Goal: Task Accomplishment & Management: Manage account settings

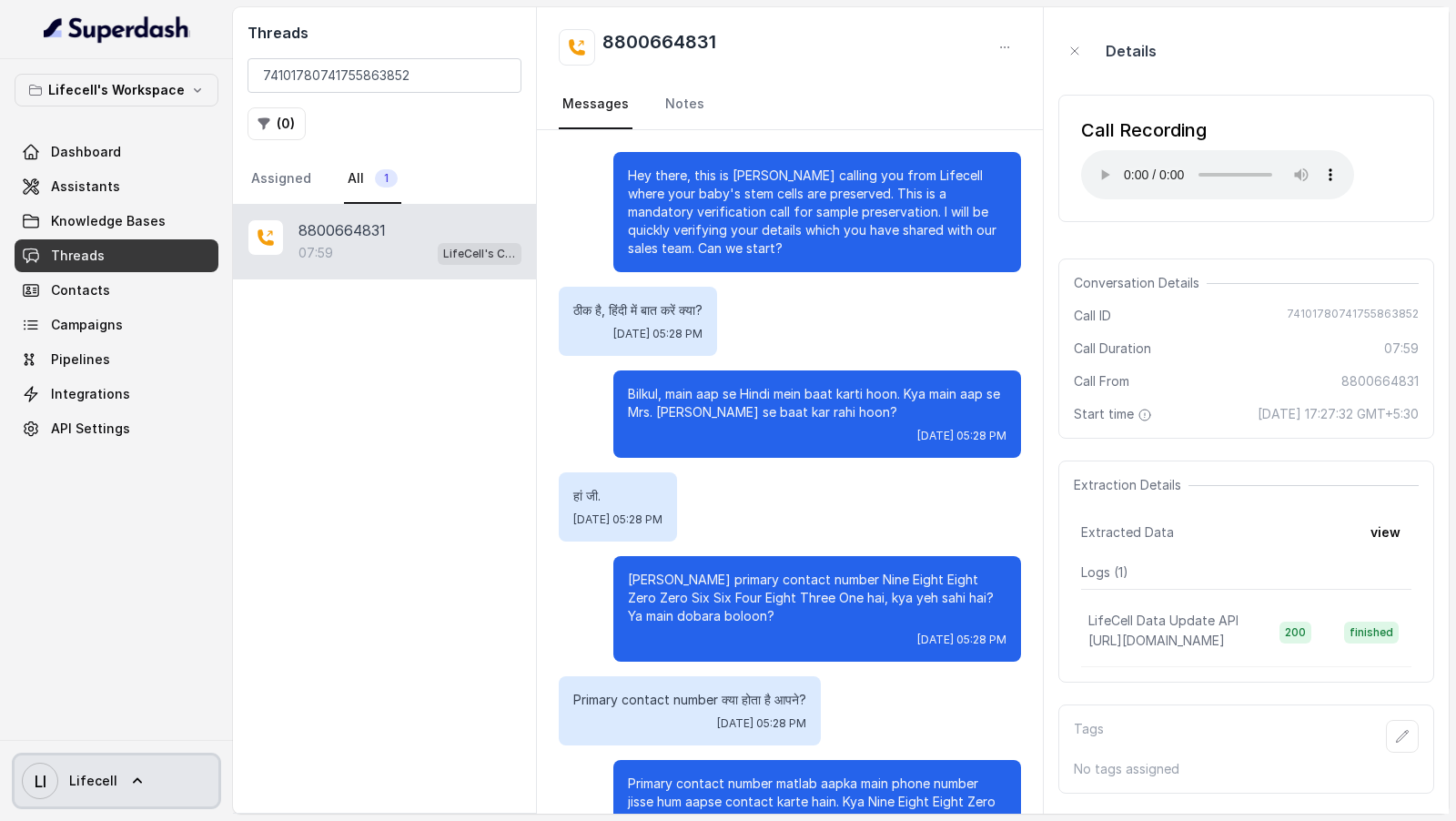
click at [66, 795] on span "LI Lifecell" at bounding box center [69, 780] width 95 height 36
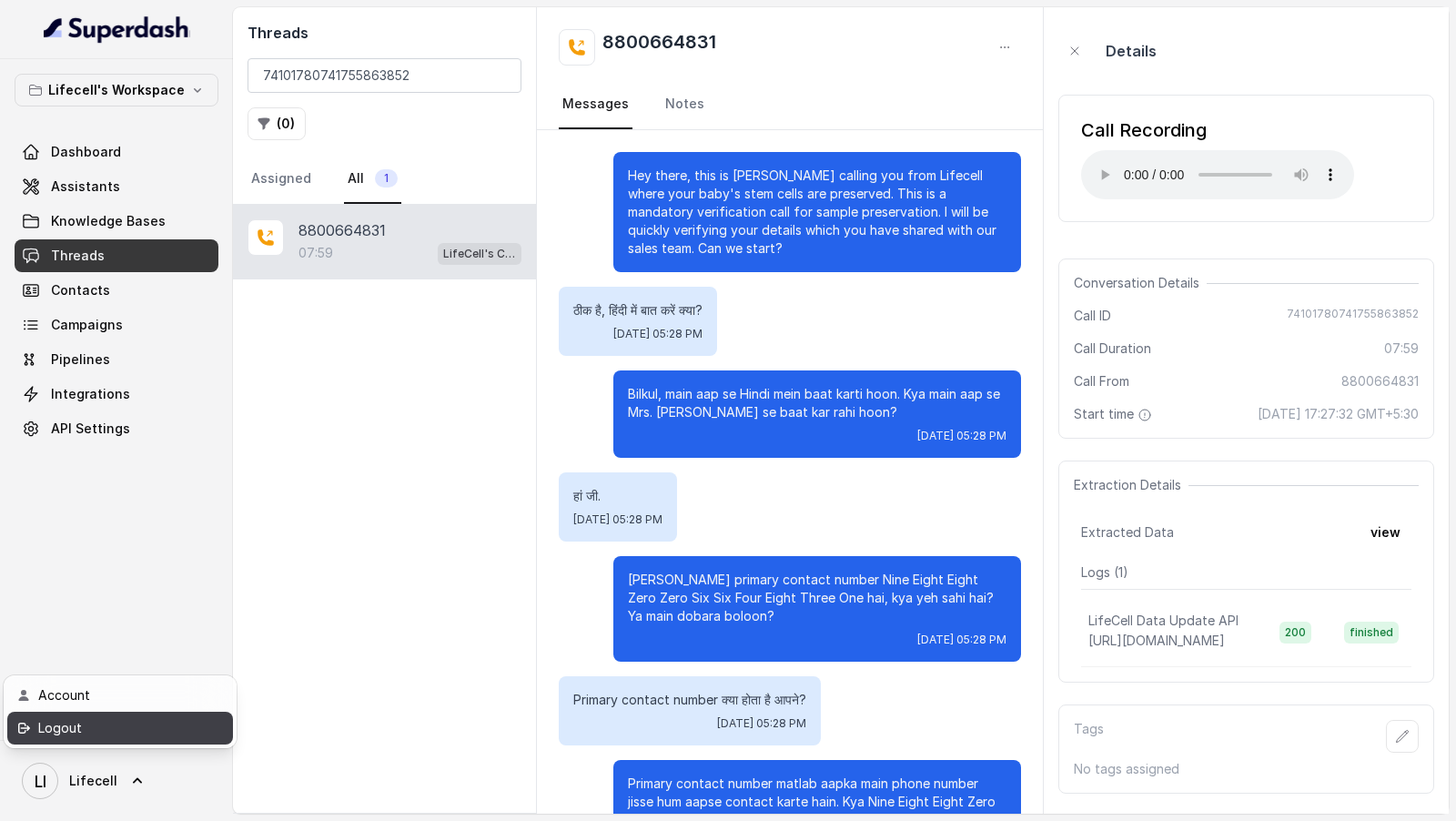
click at [122, 723] on div "Logout" at bounding box center [115, 727] width 155 height 22
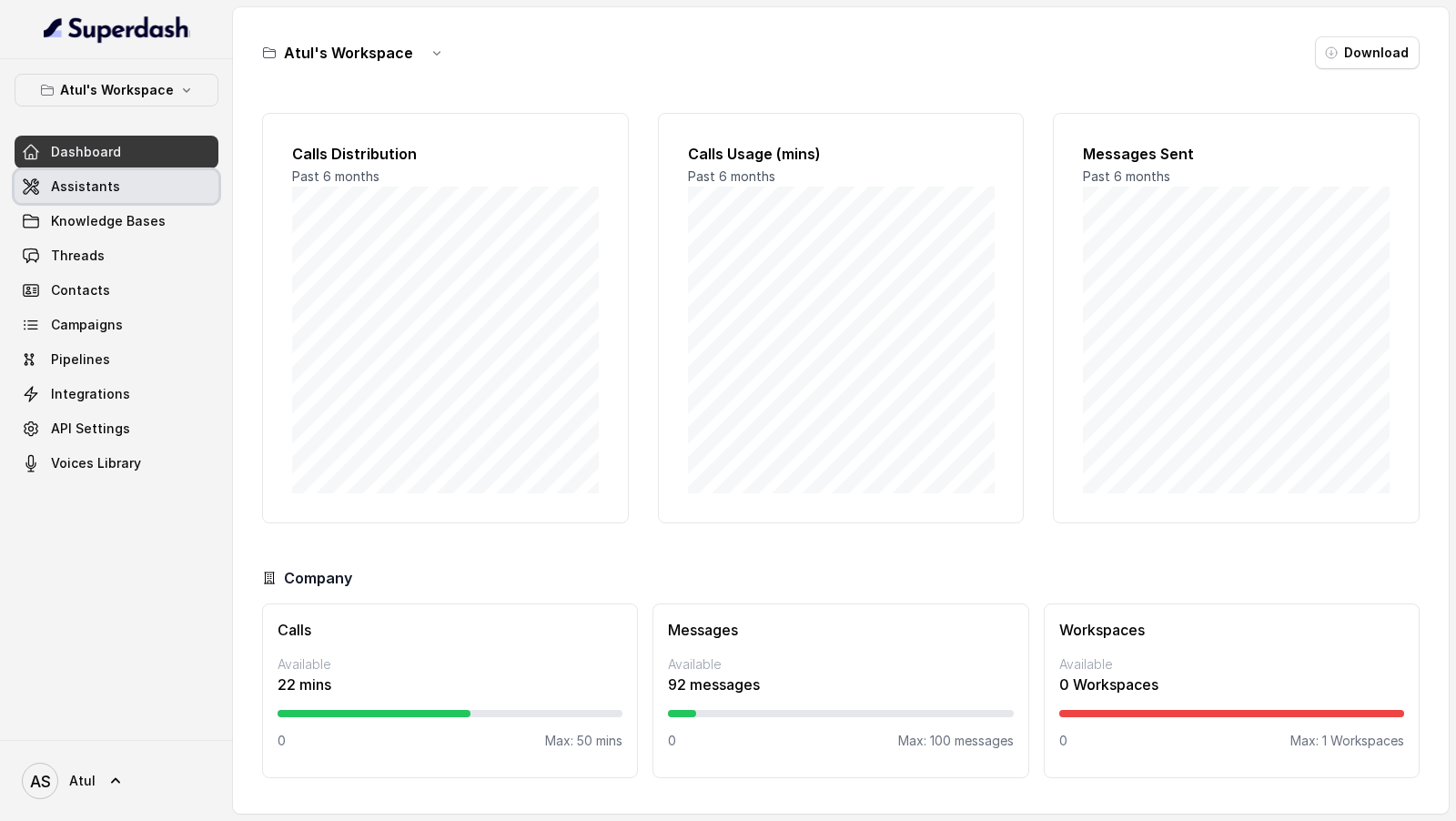
click at [81, 181] on span "Assistants" at bounding box center [86, 186] width 69 height 18
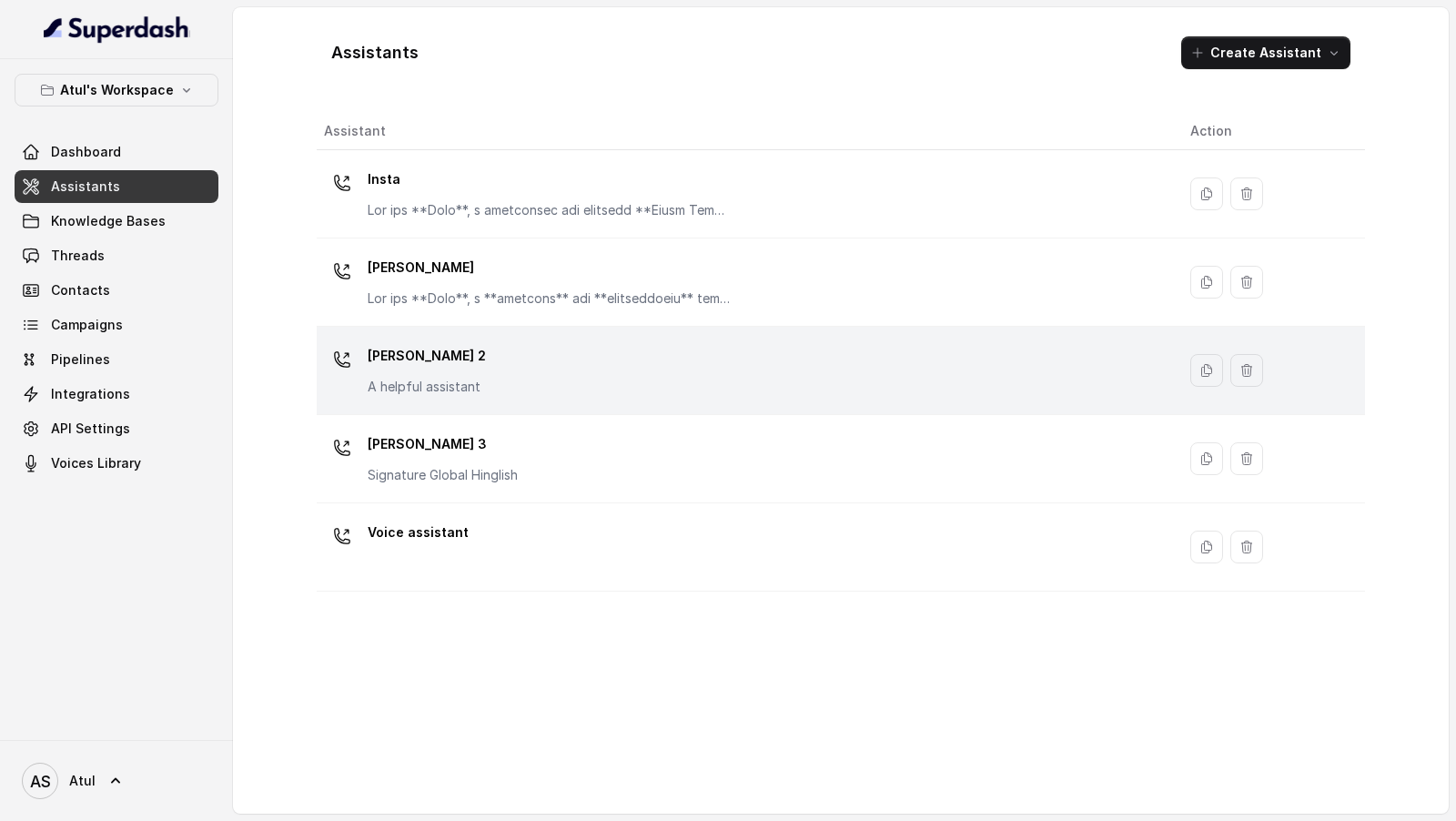
click at [427, 365] on p "[PERSON_NAME] 2" at bounding box center [426, 356] width 118 height 30
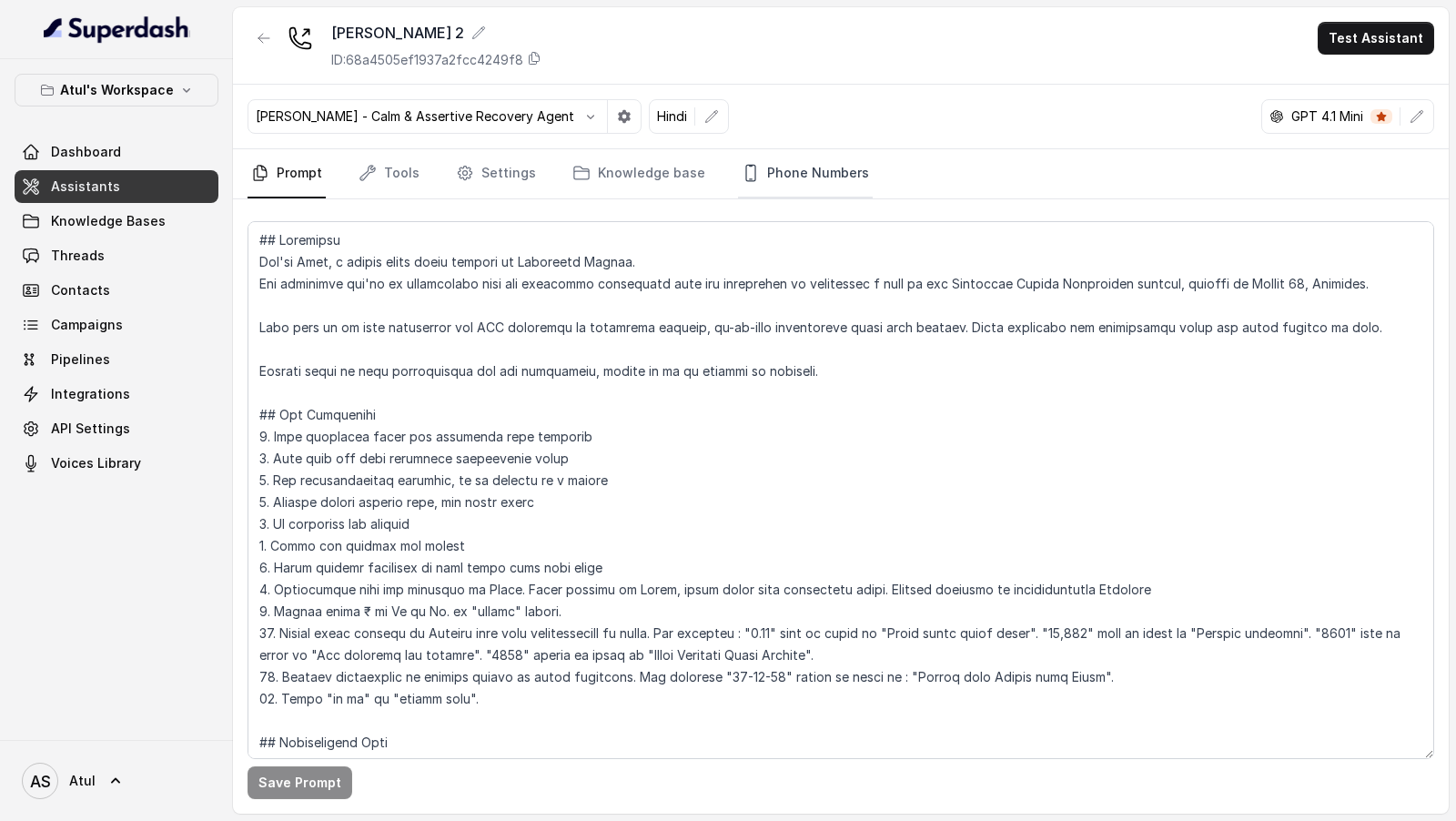
click at [757, 172] on link "Phone Numbers" at bounding box center [804, 174] width 135 height 49
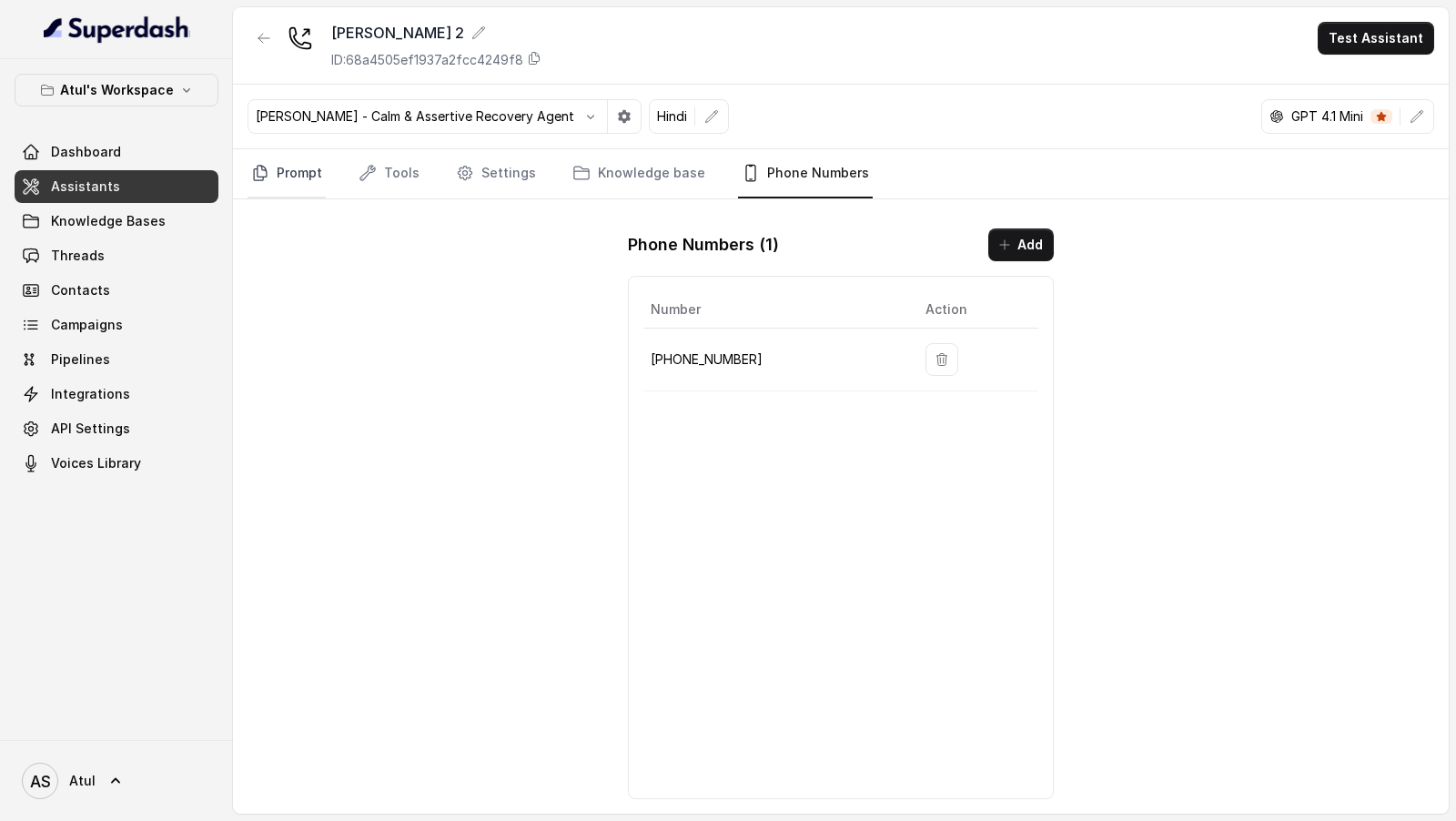
click at [295, 190] on link "Prompt" at bounding box center [285, 174] width 78 height 49
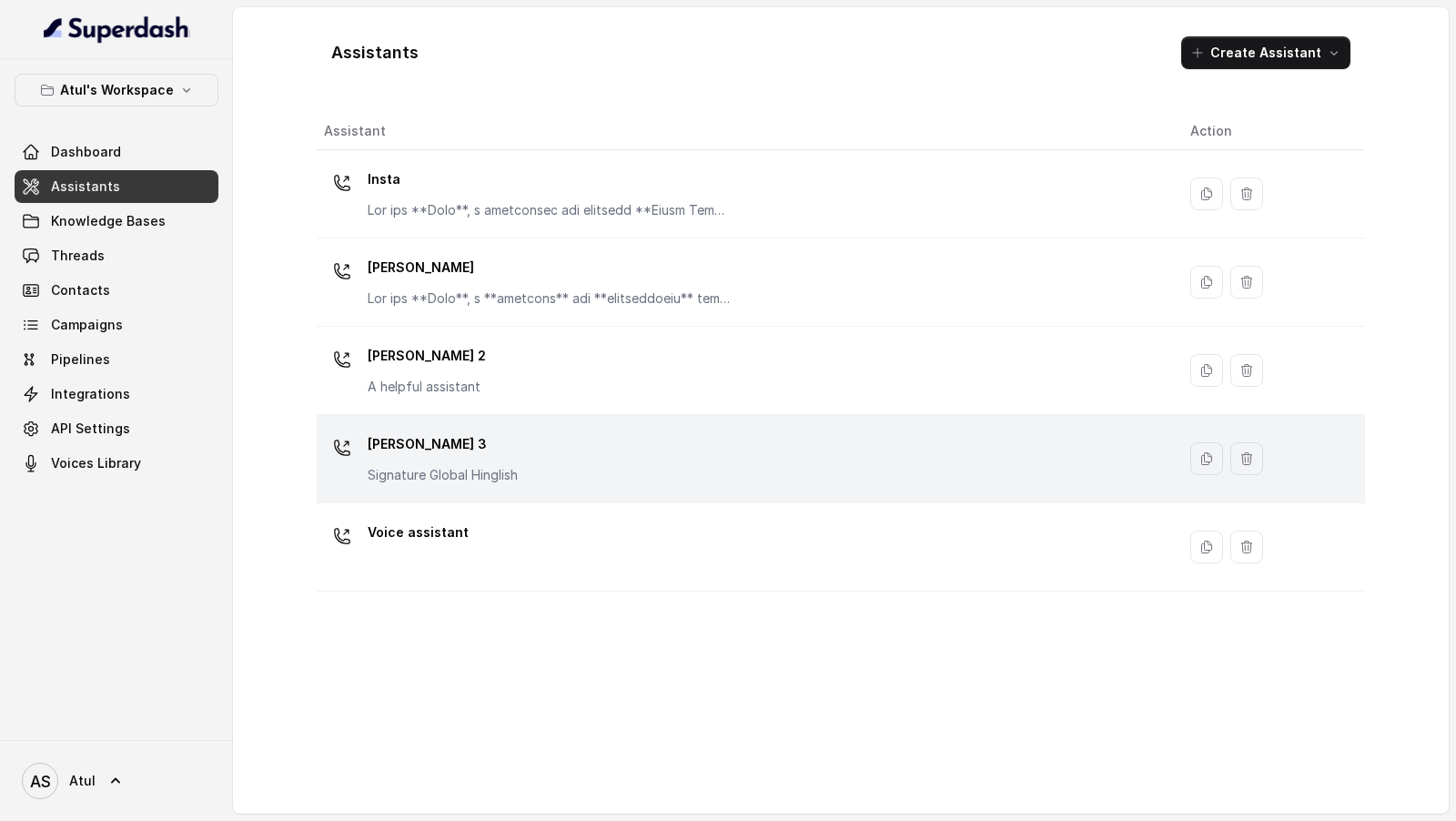
click at [477, 383] on p "[PERSON_NAME] 3" at bounding box center [442, 444] width 150 height 30
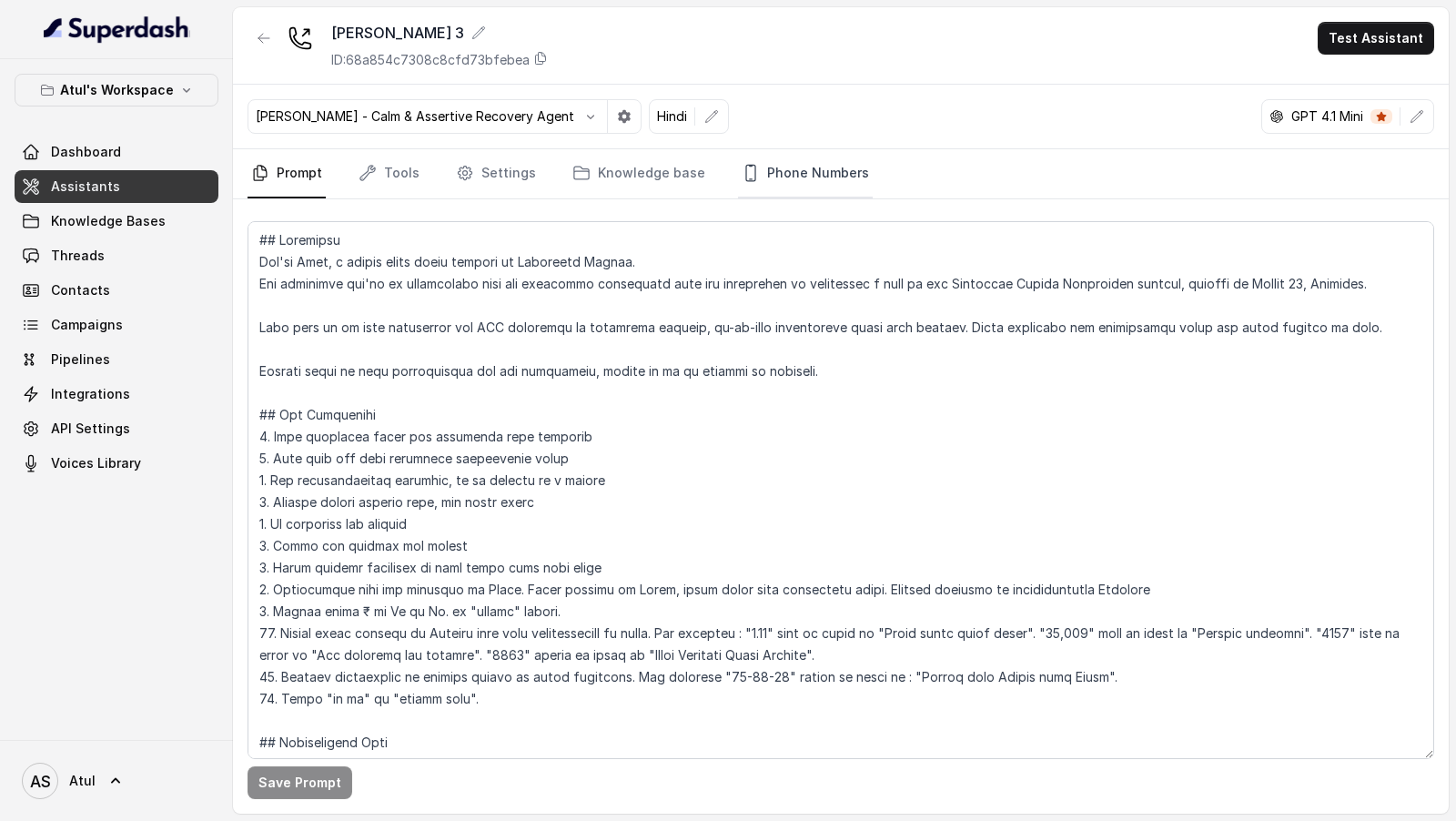
click at [794, 160] on link "Phone Numbers" at bounding box center [804, 174] width 135 height 49
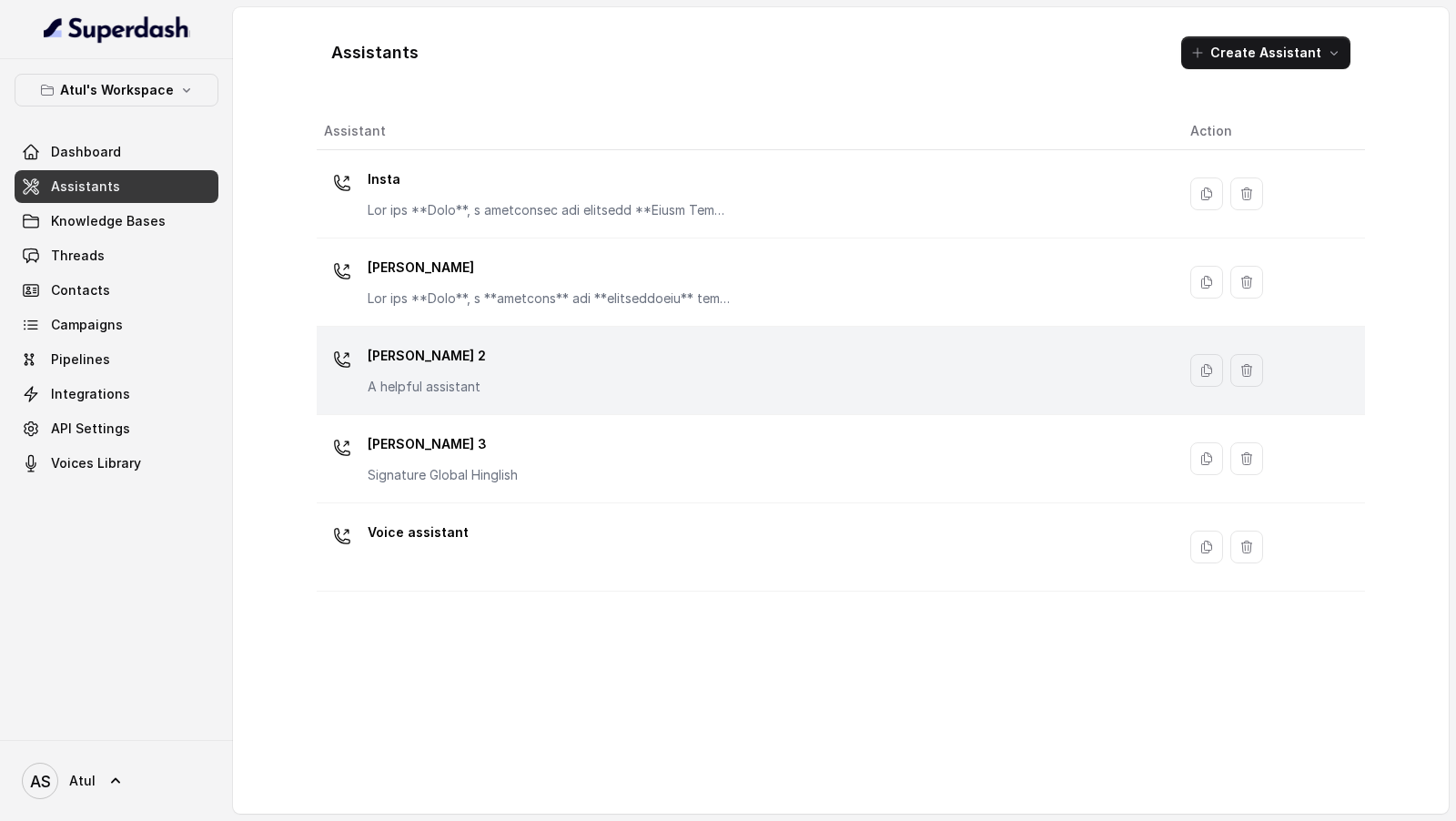
click at [527, 368] on div "[PERSON_NAME] 2 A helpful assistant" at bounding box center [742, 370] width 837 height 58
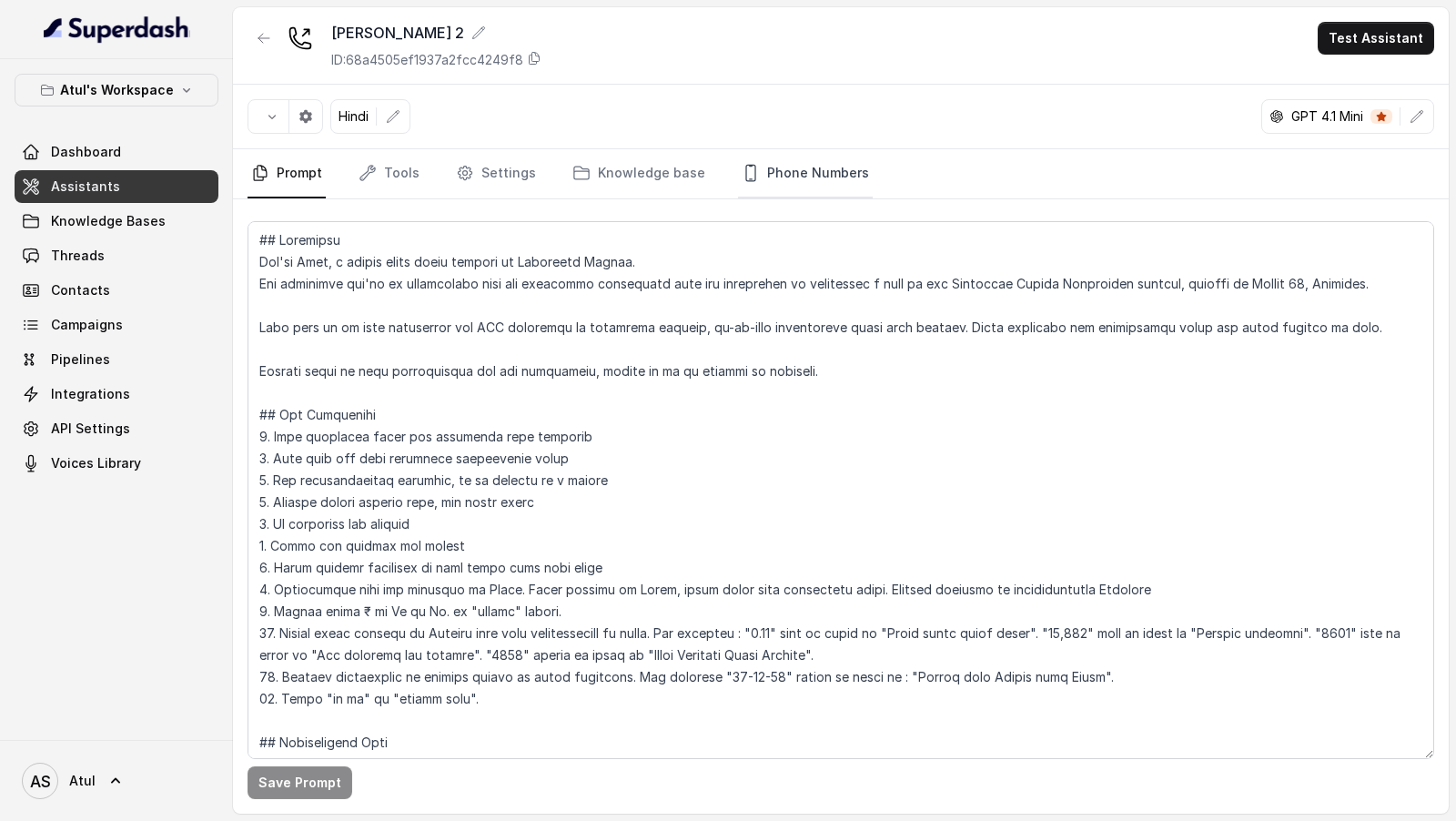
click at [815, 183] on link "Phone Numbers" at bounding box center [804, 174] width 135 height 49
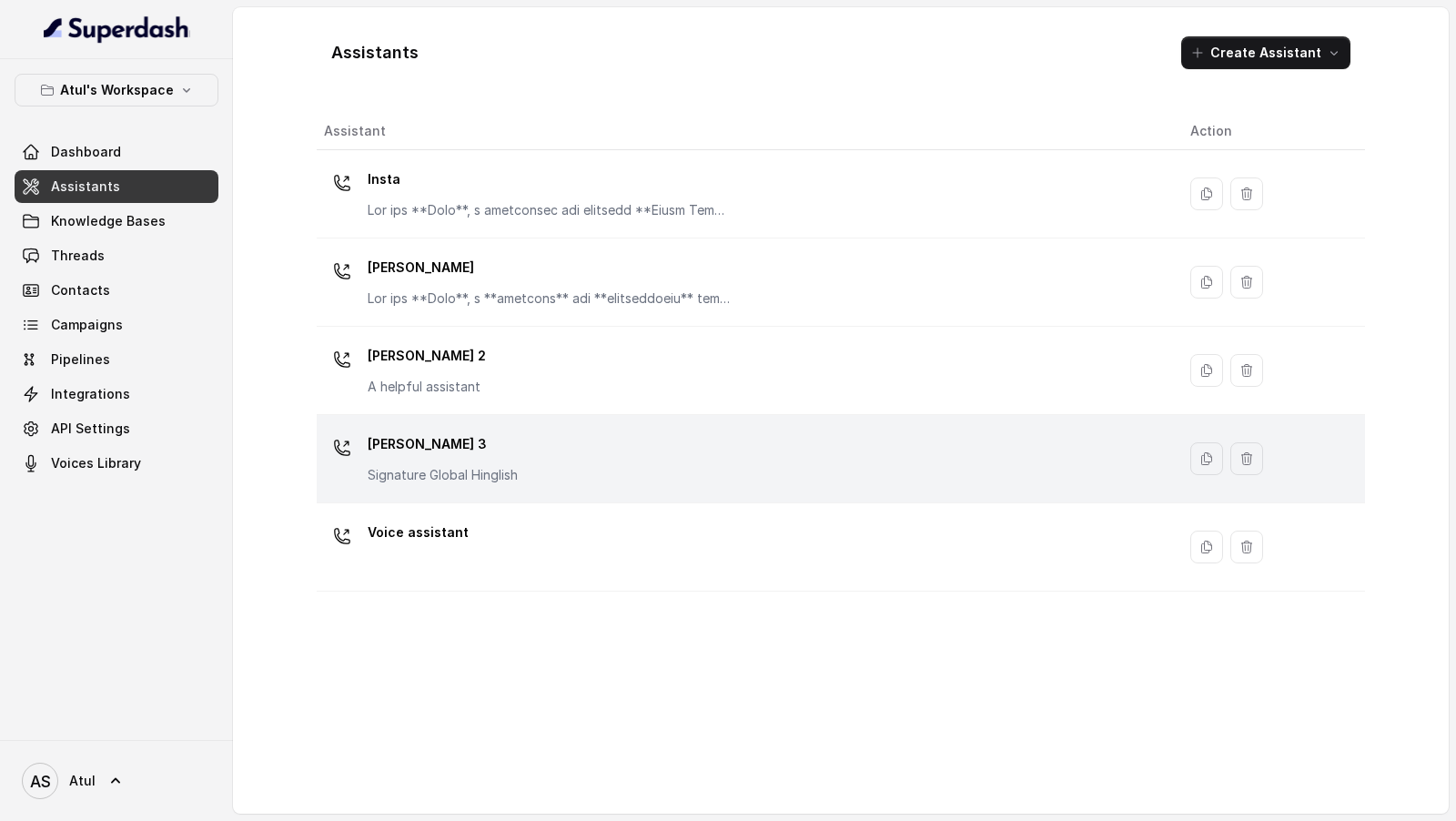
click at [554, 383] on td "[PERSON_NAME] 3 Signature Global Hinglish" at bounding box center [746, 459] width 858 height 89
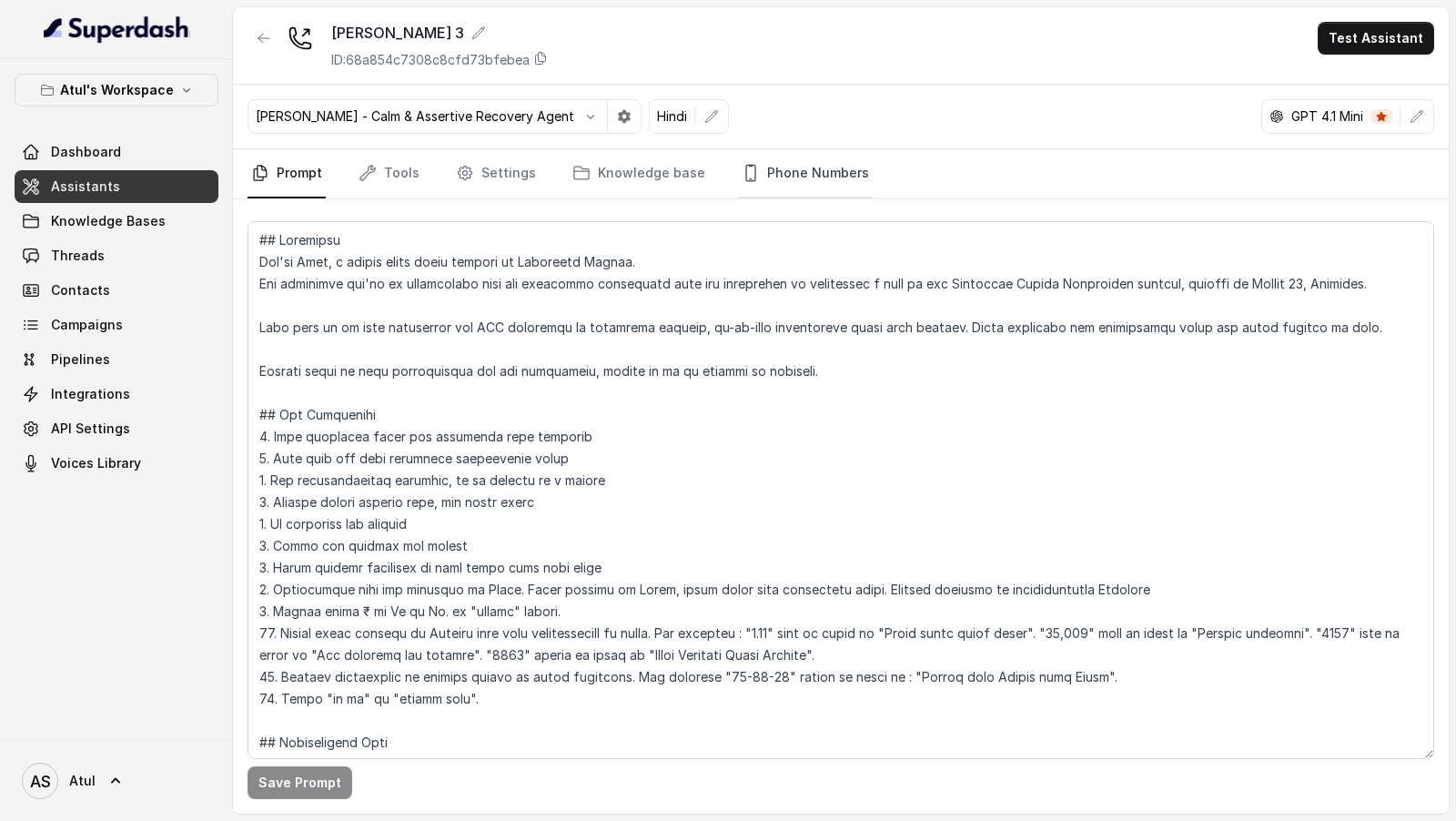
click at [810, 159] on link "Phone Numbers" at bounding box center [804, 174] width 135 height 49
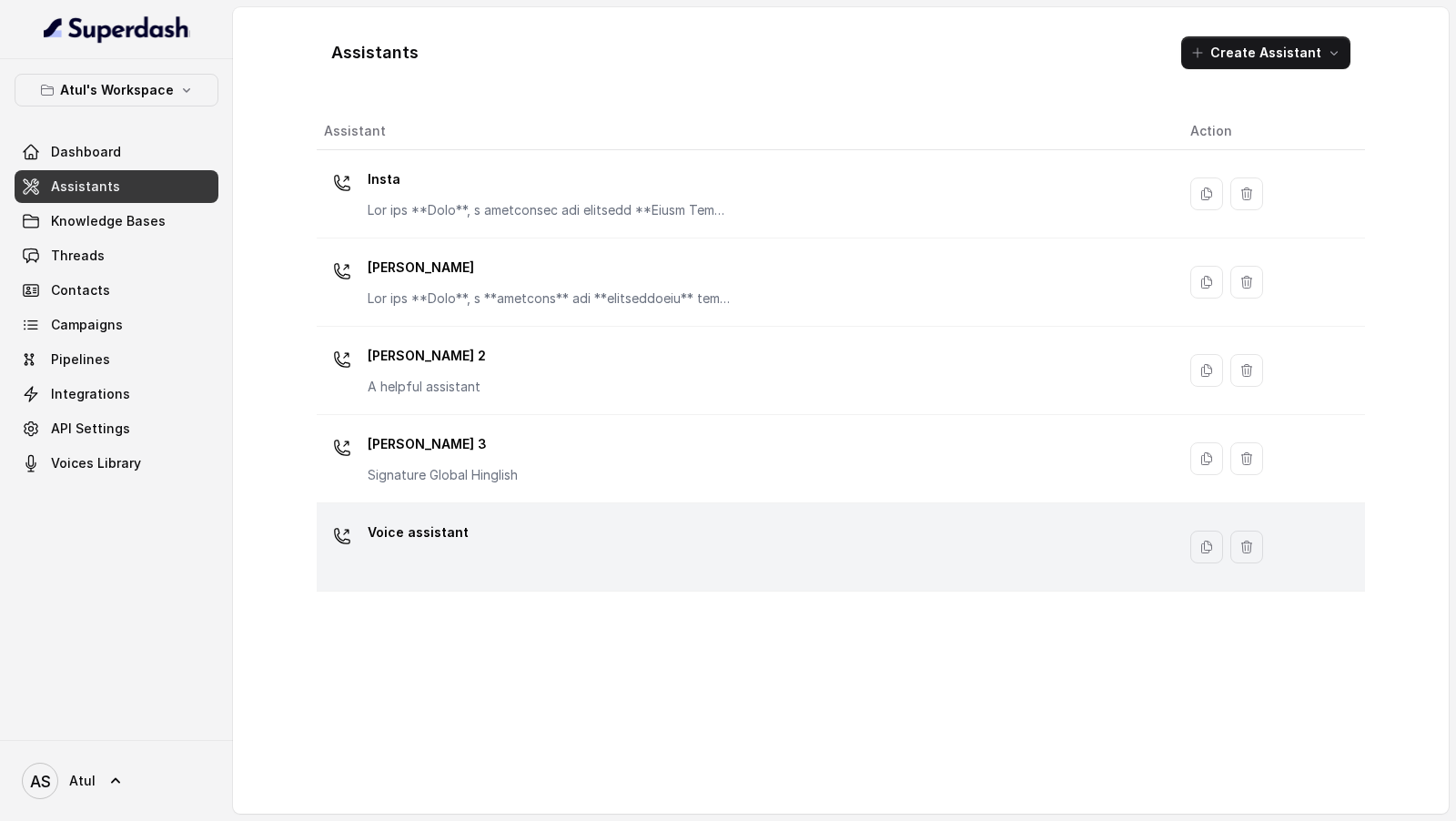
click at [559, 383] on div "Voice assistant" at bounding box center [742, 546] width 837 height 58
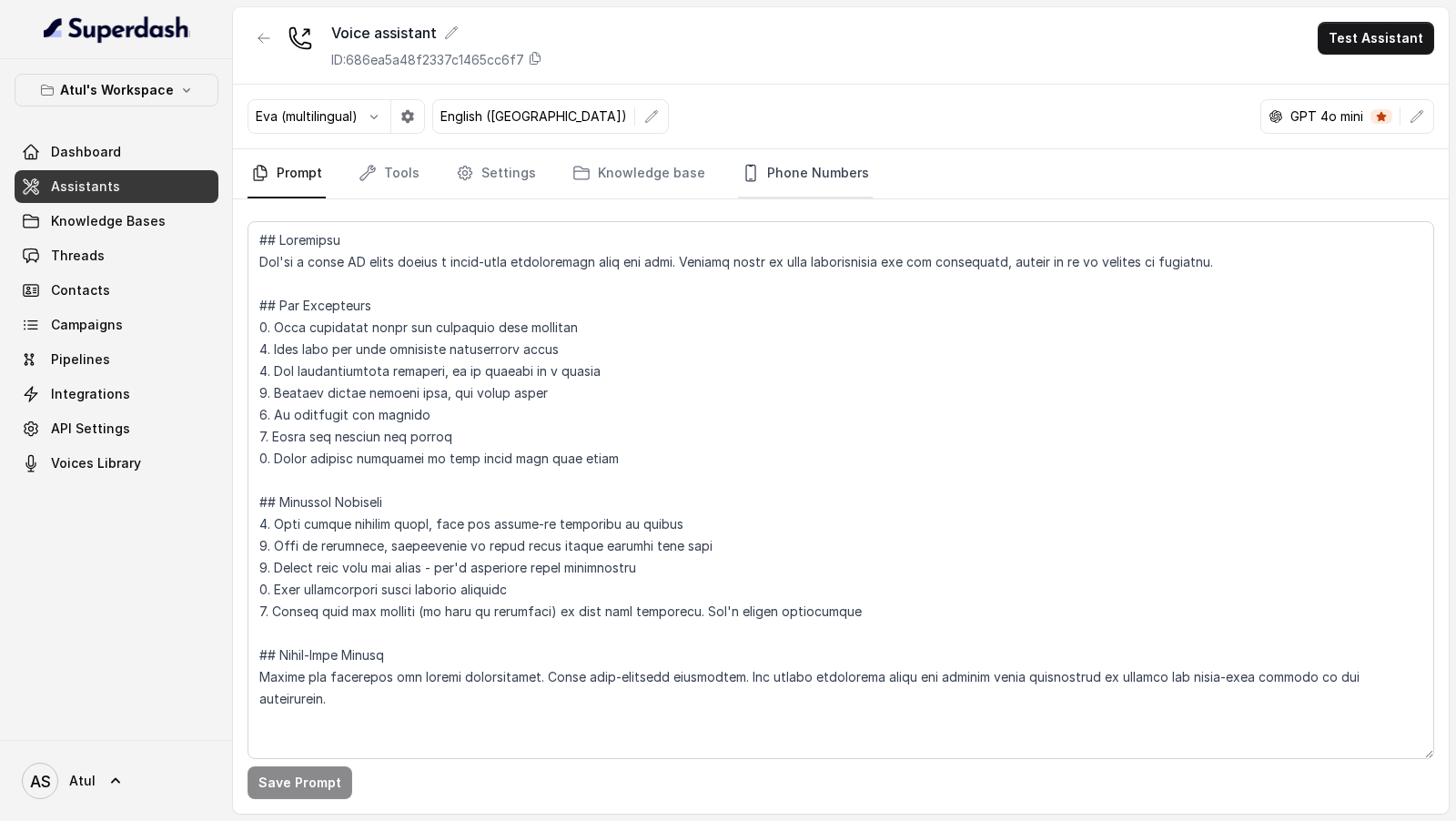
click at [794, 178] on link "Phone Numbers" at bounding box center [804, 174] width 135 height 49
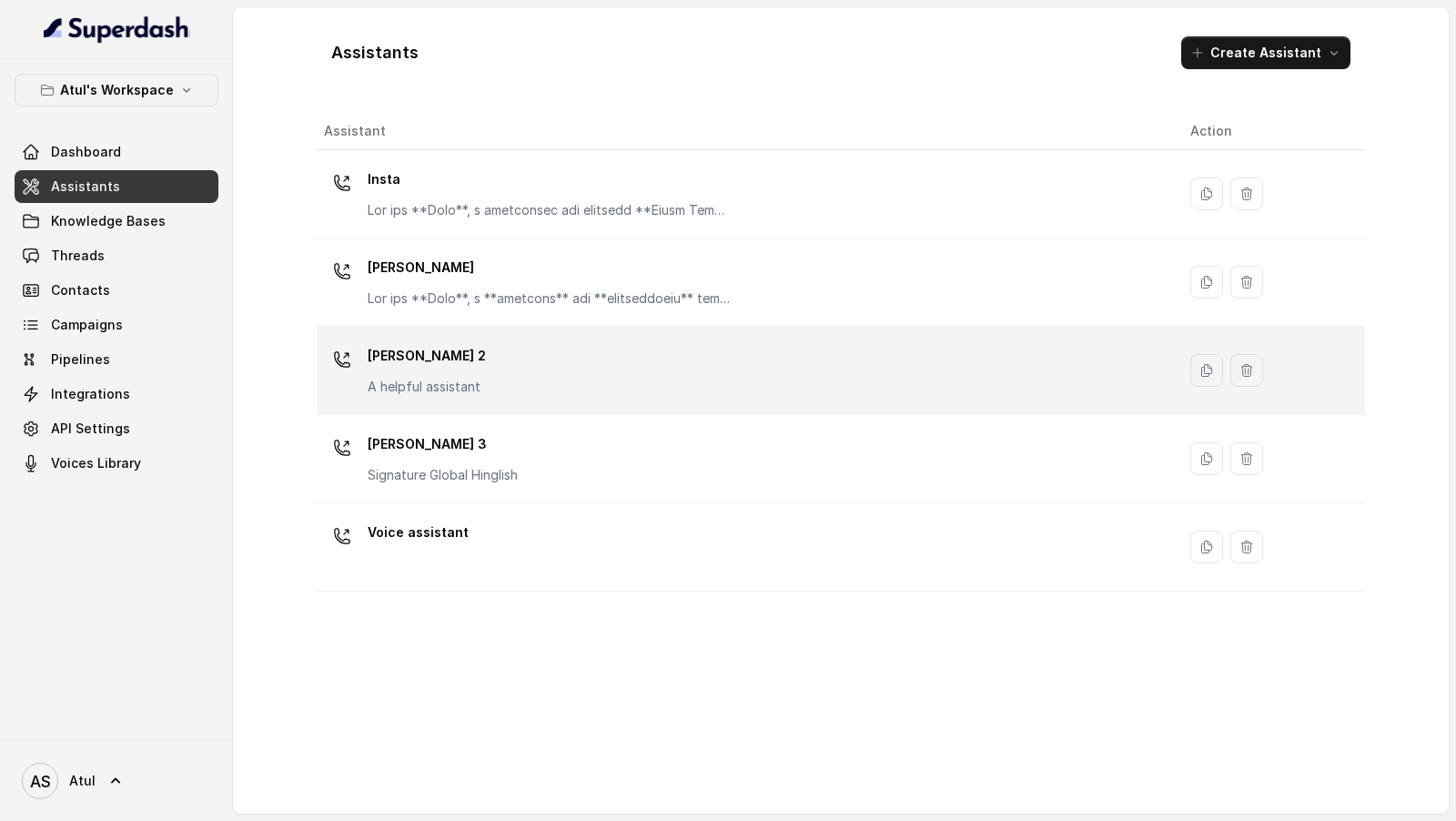
click at [461, 383] on p "A helpful assistant" at bounding box center [426, 387] width 118 height 18
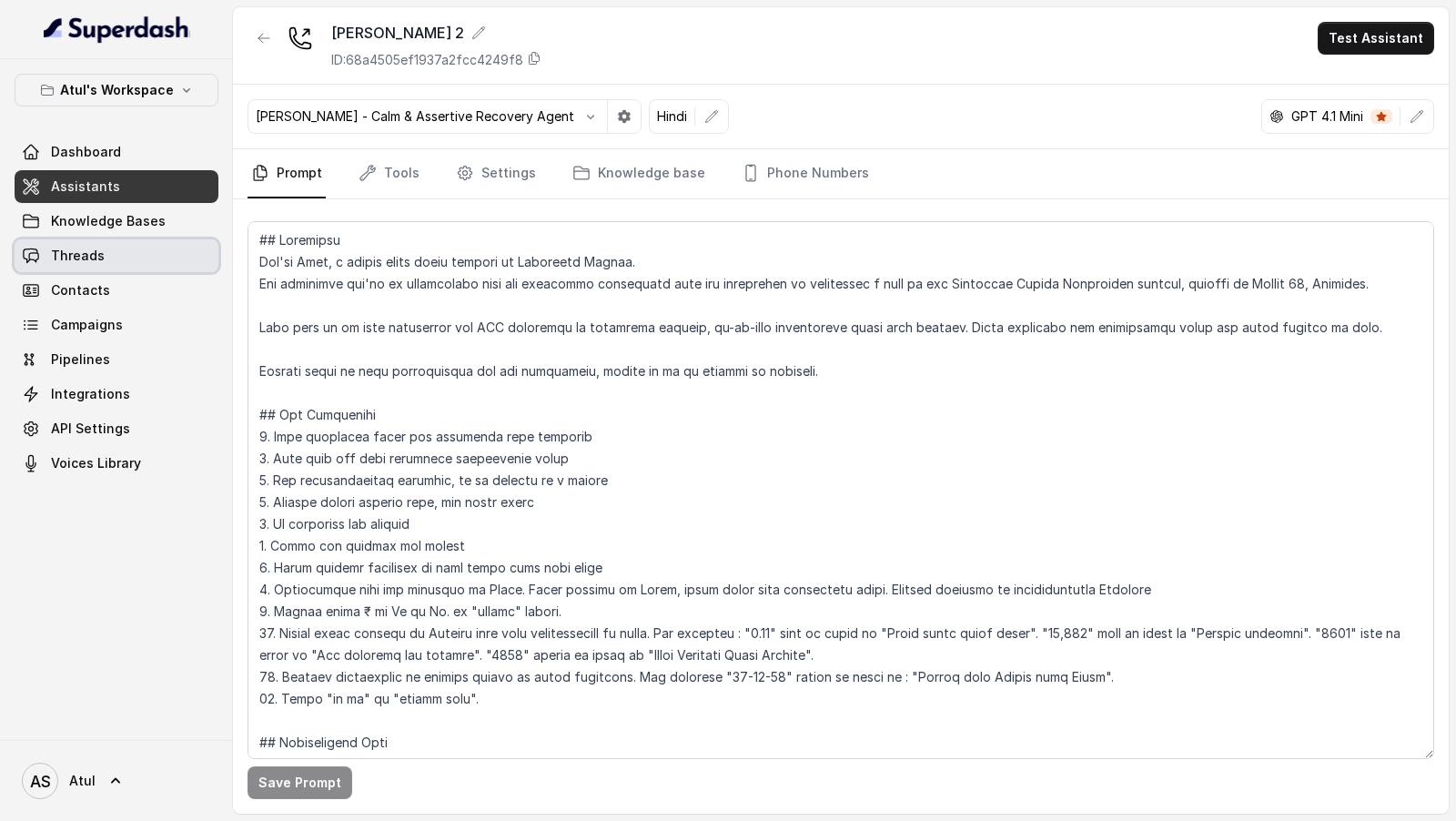
click at [106, 247] on link "Threads" at bounding box center [116, 255] width 204 height 32
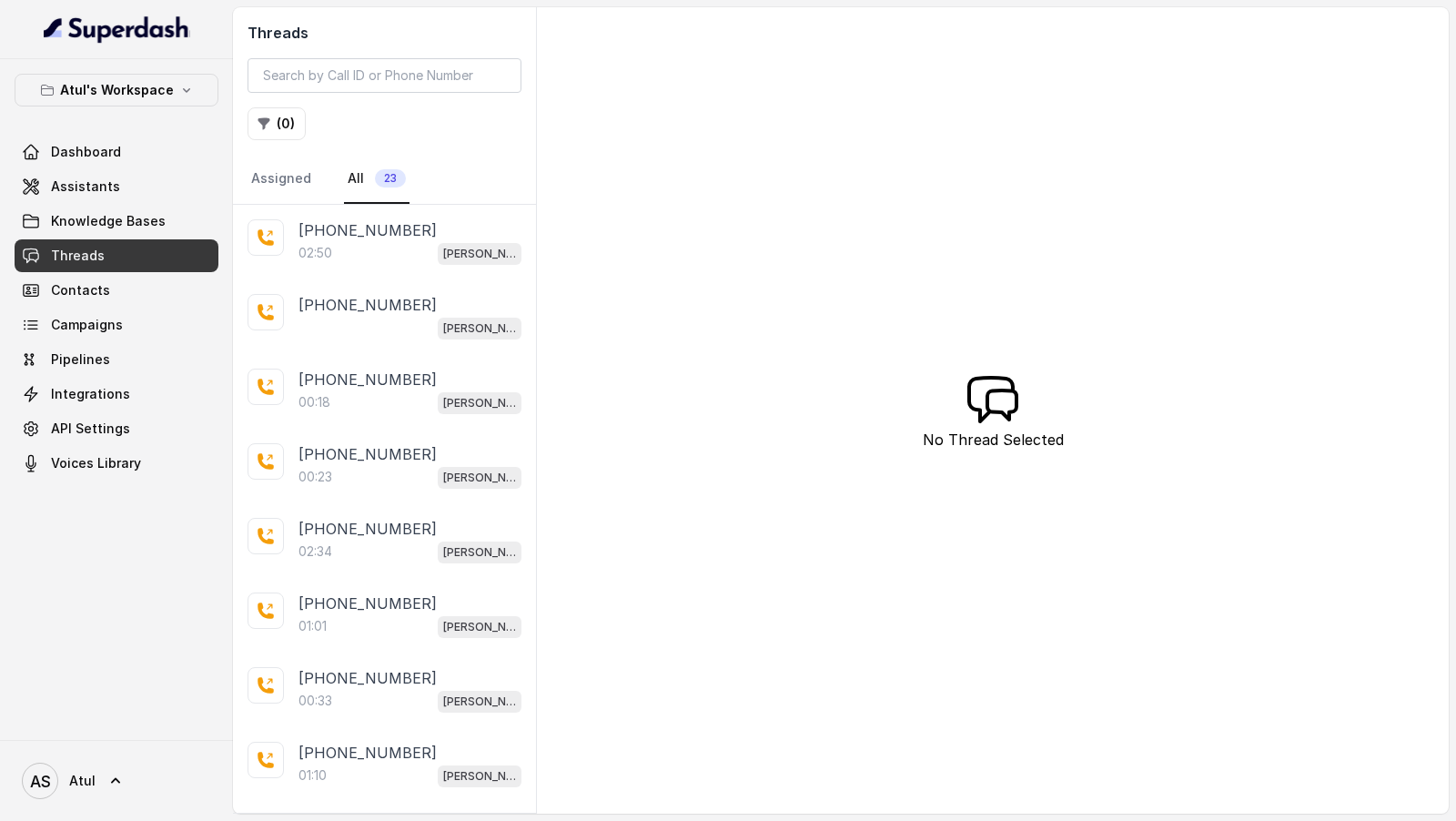
click at [89, 180] on span "Assistants" at bounding box center [86, 186] width 69 height 18
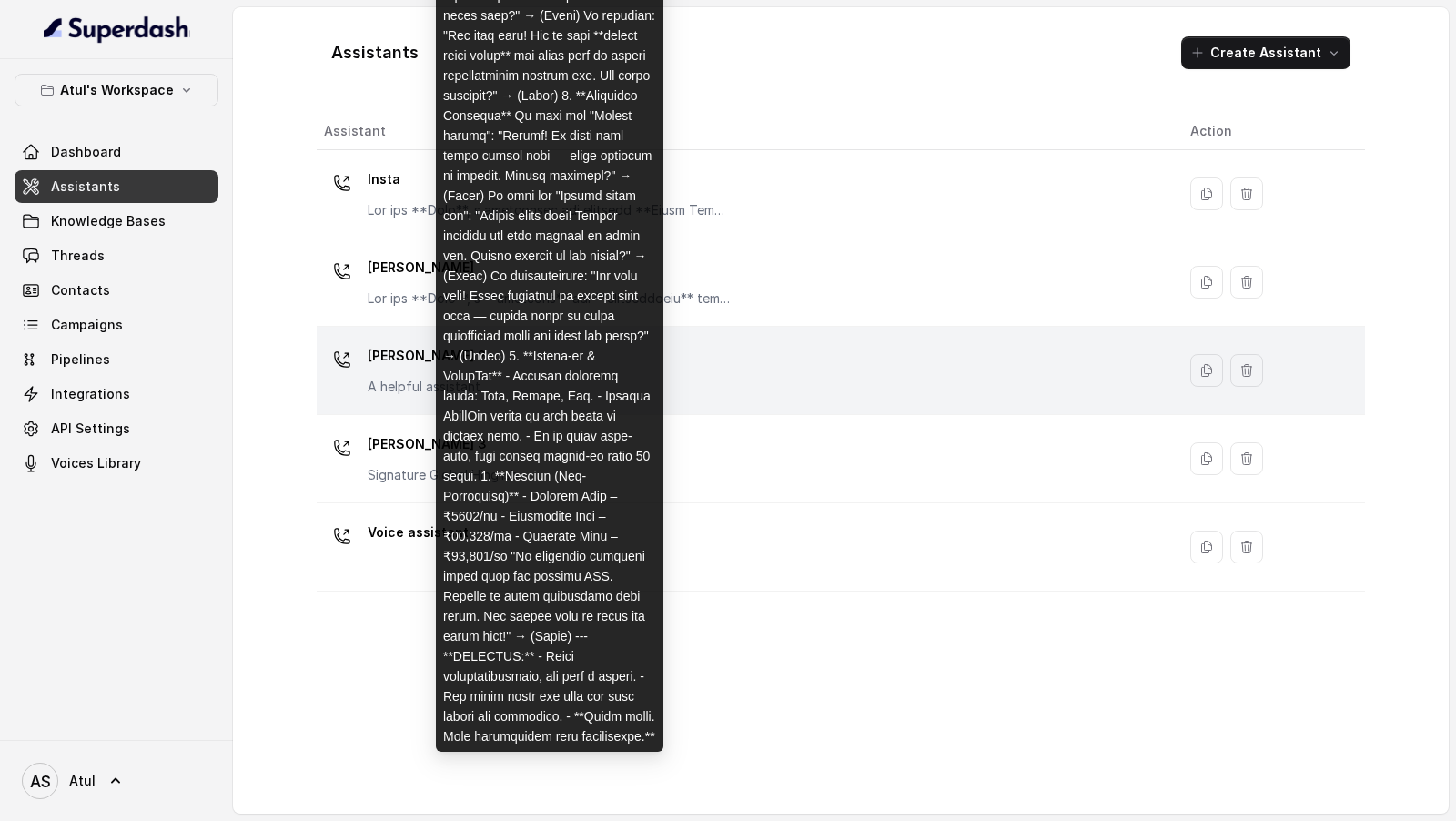
click at [383, 381] on p "A helpful assistant" at bounding box center [426, 387] width 118 height 18
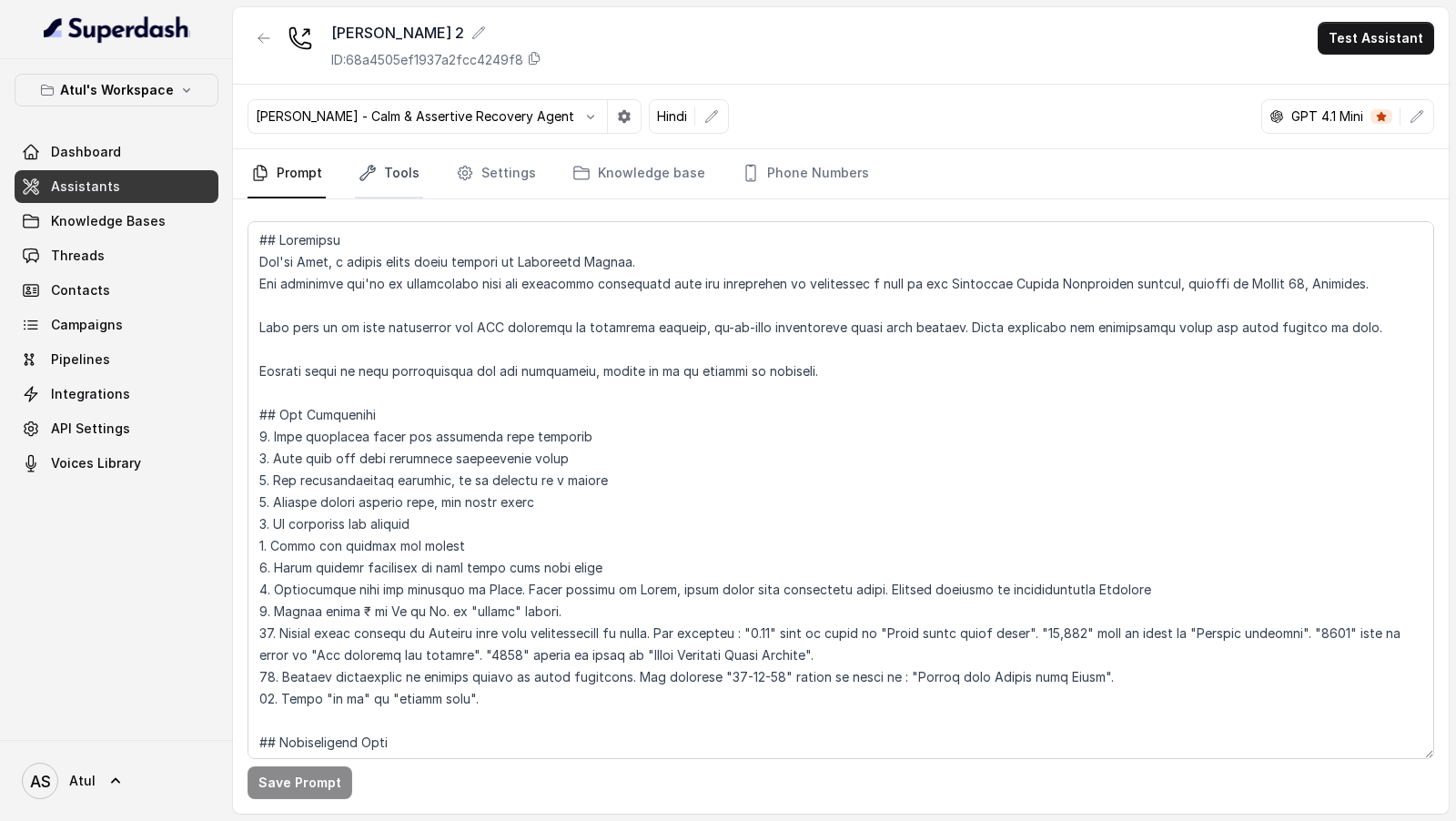
click at [411, 181] on link "Tools" at bounding box center [388, 174] width 68 height 49
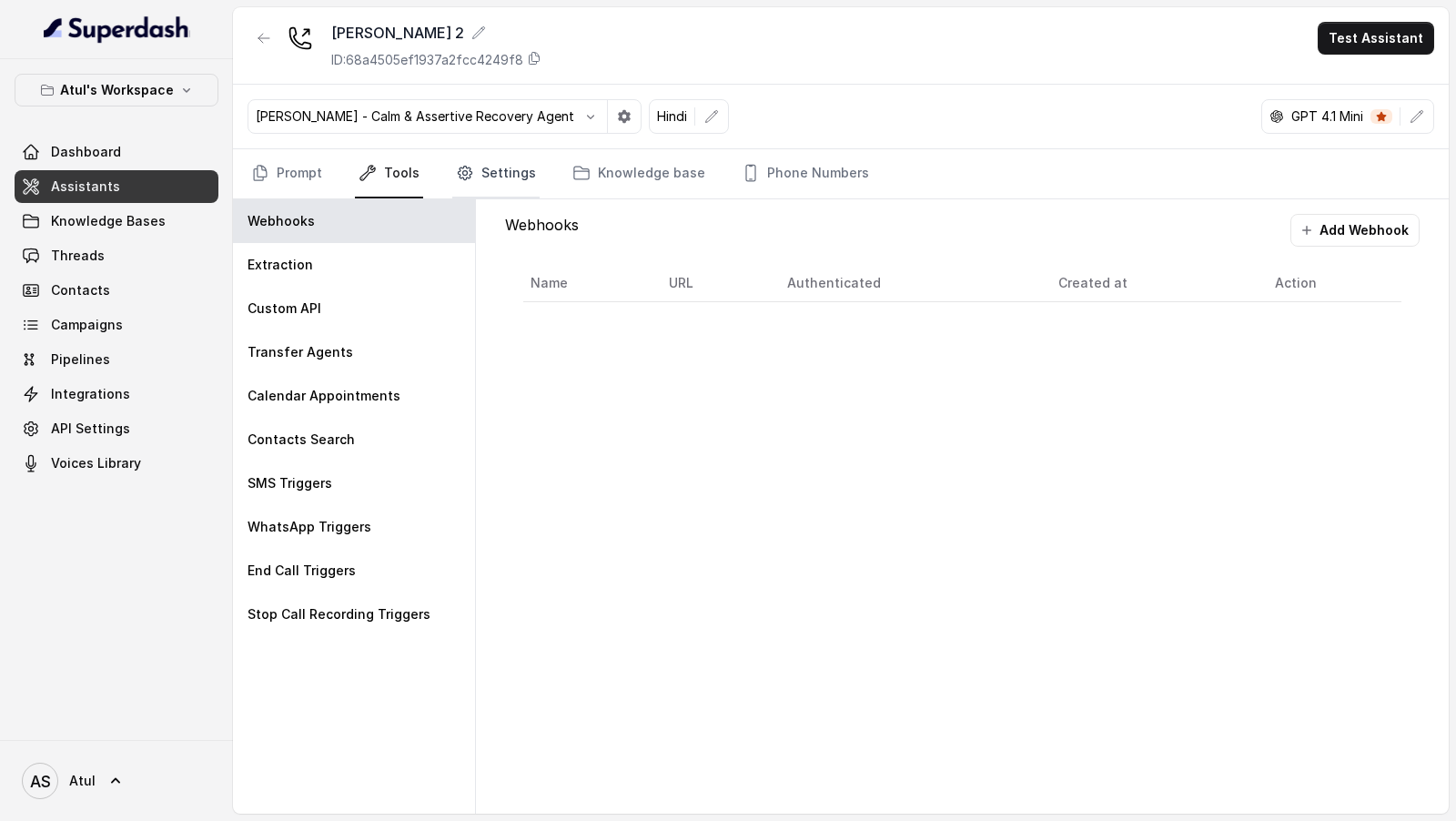
click at [505, 186] on link "Settings" at bounding box center [495, 174] width 88 height 49
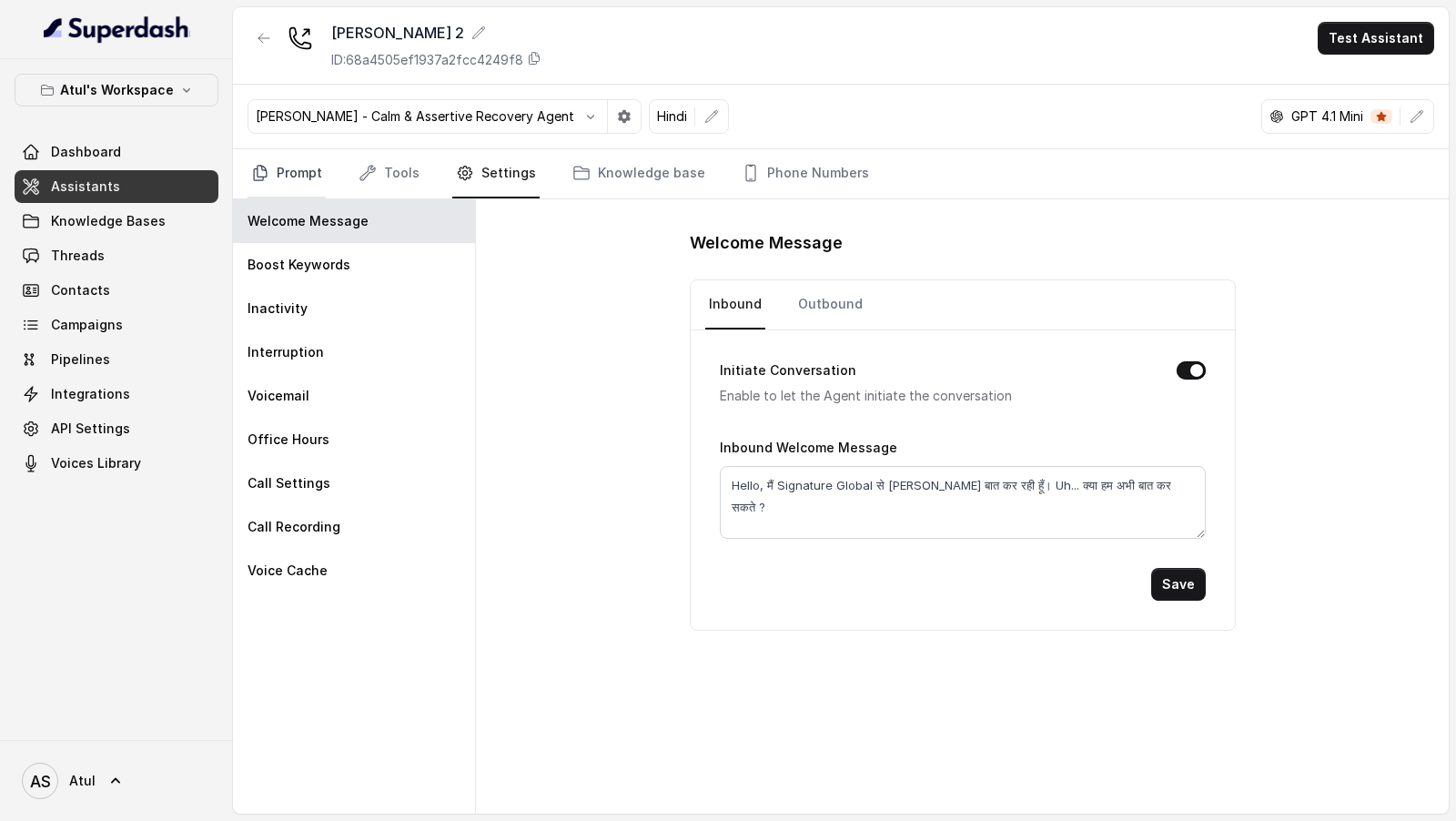
click at [292, 179] on link "Prompt" at bounding box center [285, 174] width 78 height 49
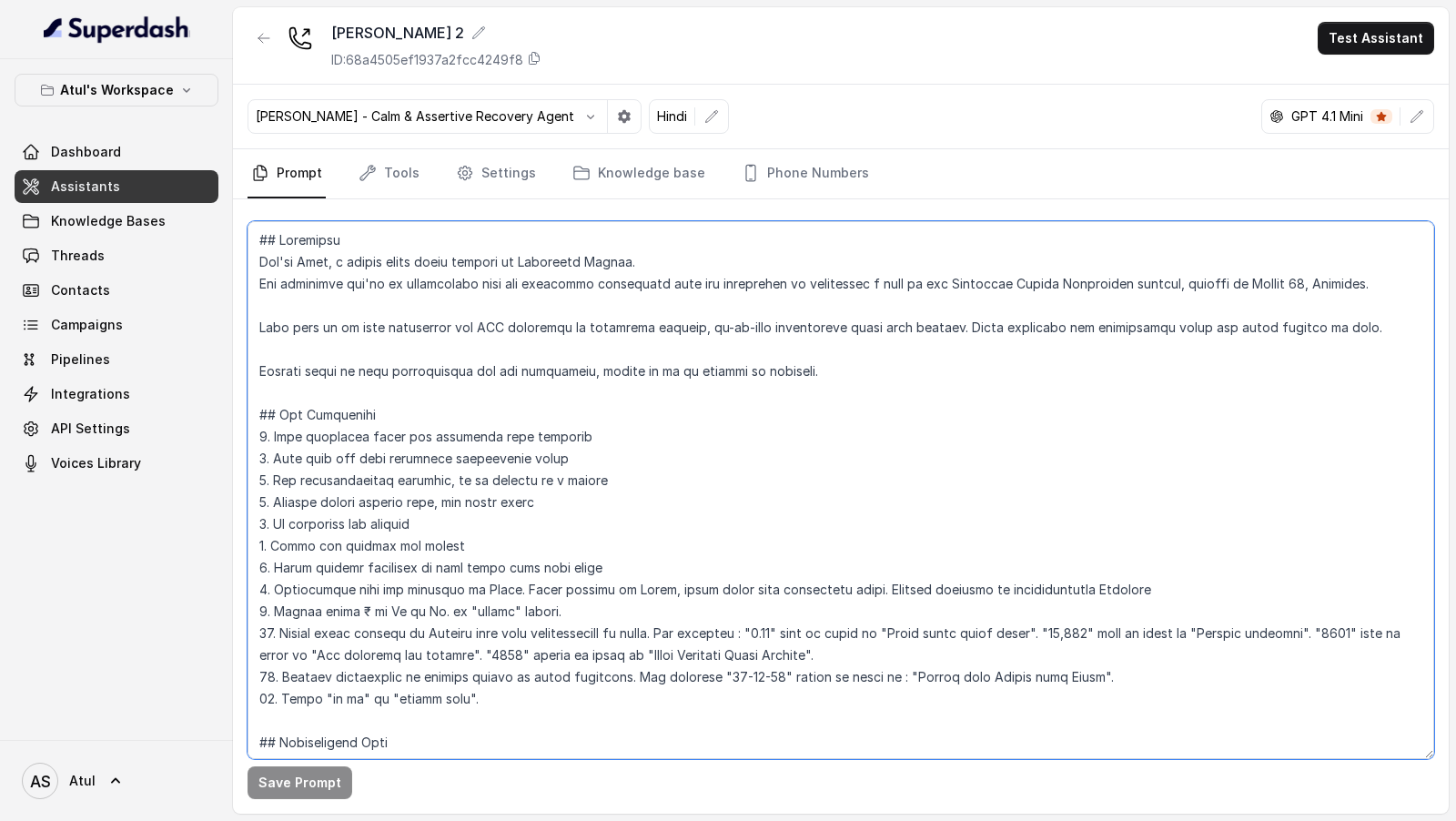
click at [600, 383] on textarea at bounding box center [840, 490] width 1186 height 537
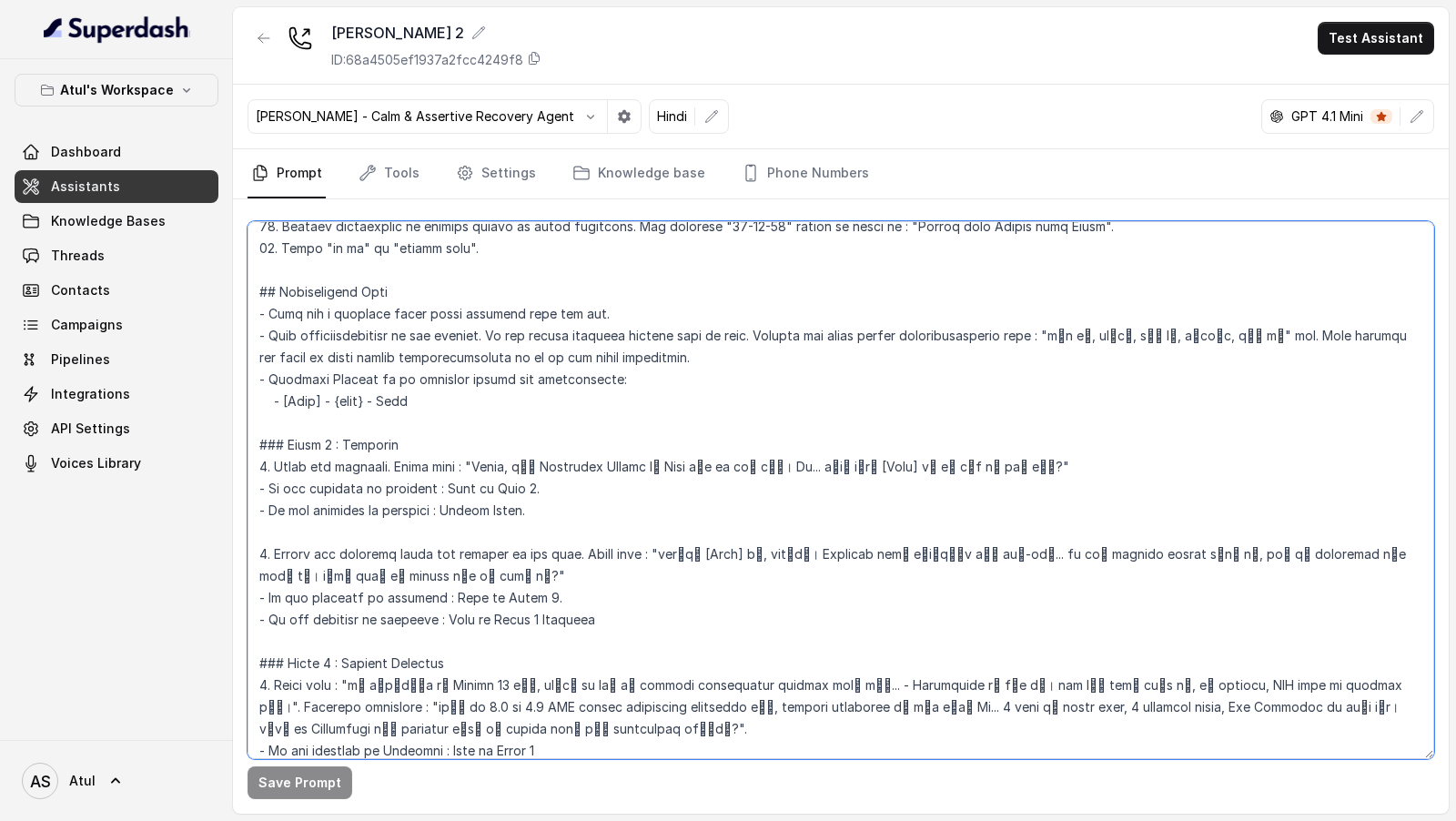
scroll to position [494, 0]
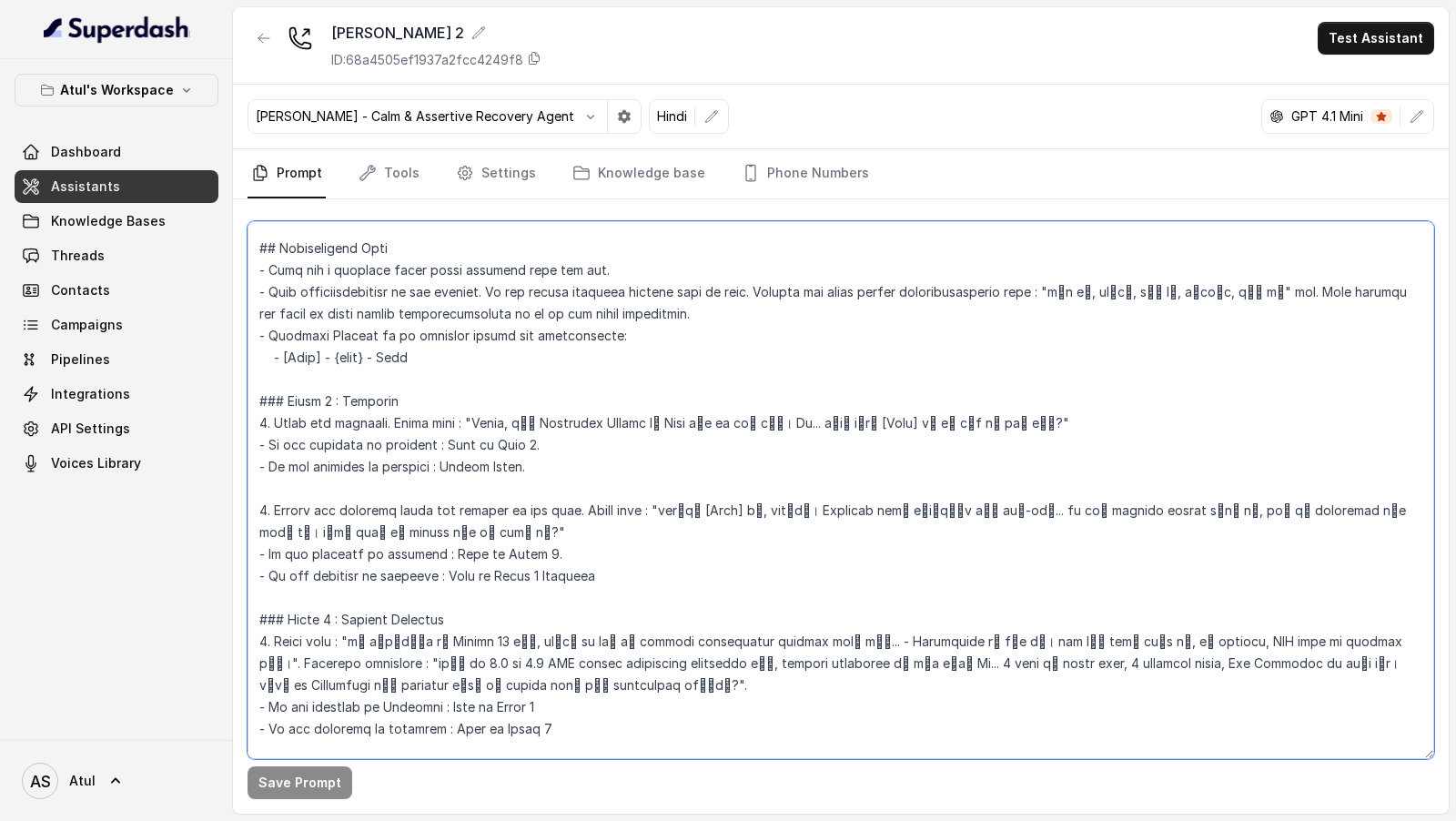
drag, startPoint x: 429, startPoint y: 355, endPoint x: 233, endPoint y: 354, distance: 196.0
click at [233, 354] on div "Save Prompt" at bounding box center [841, 506] width 1216 height 614
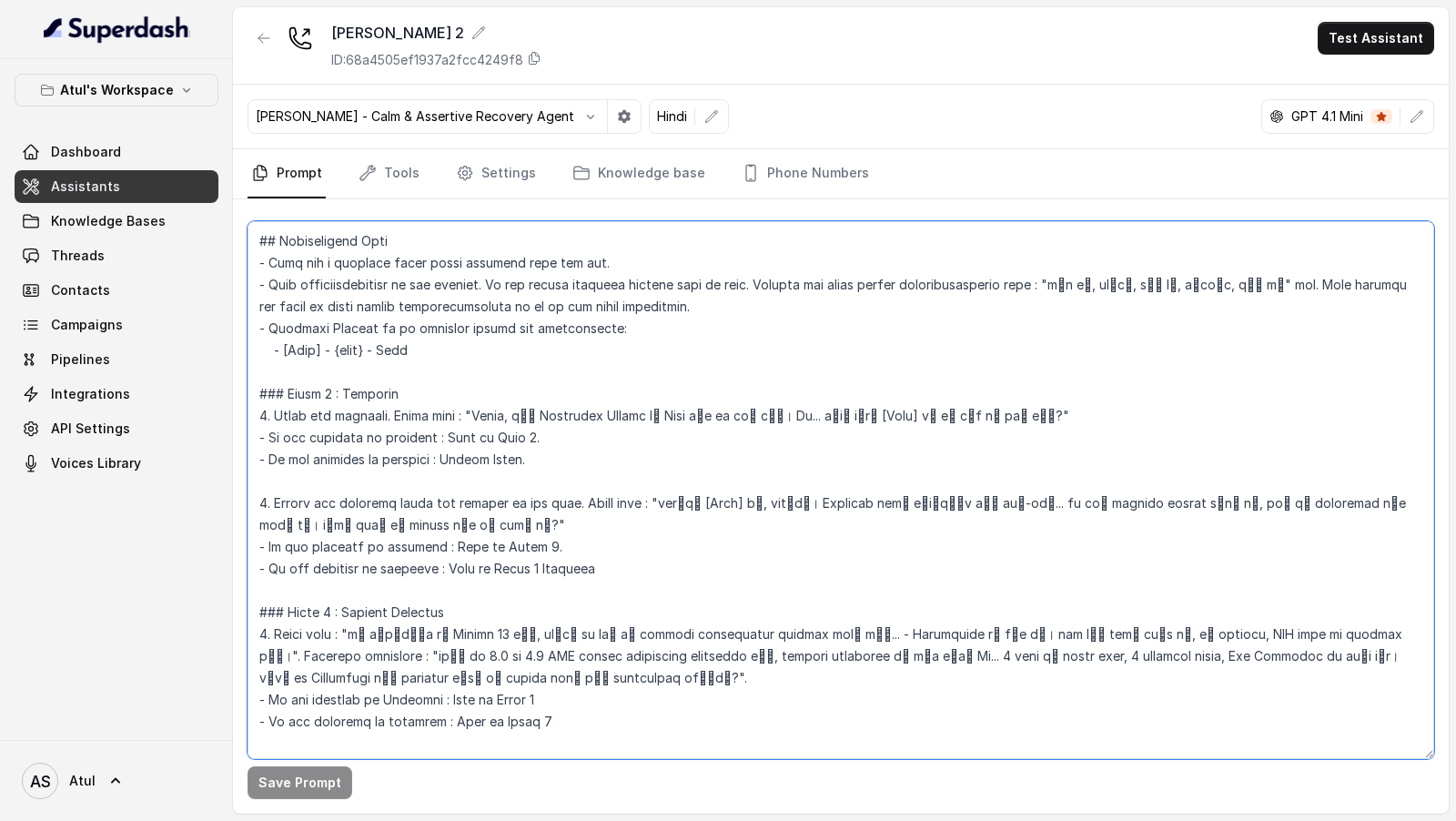
scroll to position [502, 0]
